Goal: Browse casually

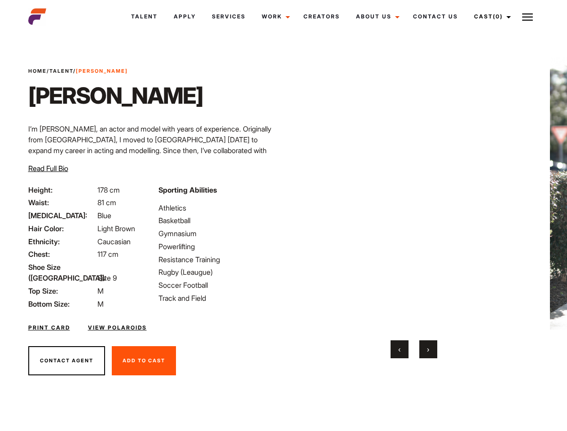
click at [490, 17] on link "Cast (0)" at bounding box center [491, 16] width 50 height 24
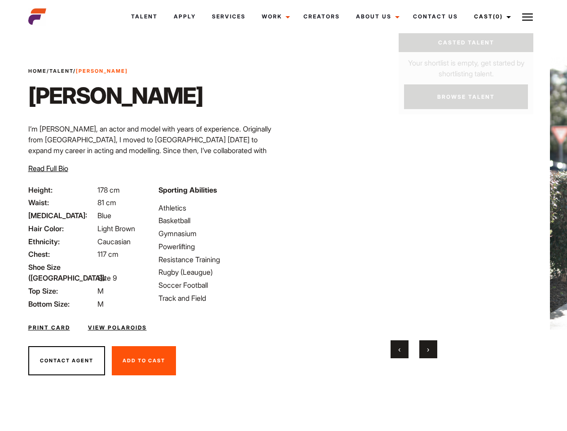
click at [527, 17] on img at bounding box center [527, 17] width 11 height 11
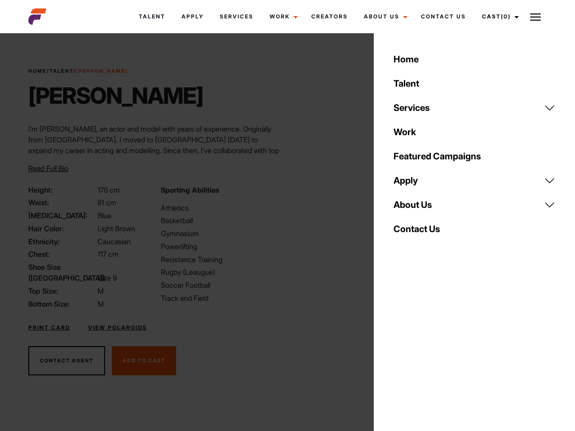
click at [413, 208] on video "Your browser does not support the video tag." at bounding box center [418, 193] width 218 height 272
click at [283, 193] on div "Sporting Abilities Athletics Basketball Gymnasium Powerlifting Resistance Train…" at bounding box center [221, 246] width 132 height 125
click at [400, 349] on div "Home Talent Services Talent Casting Photography Videography Creative Hair and M…" at bounding box center [473, 215] width 201 height 431
click at [428, 349] on div "Home Talent Services Talent Casting Photography Videography Creative Hair and M…" at bounding box center [473, 215] width 201 height 431
